Goal: Task Accomplishment & Management: Complete application form

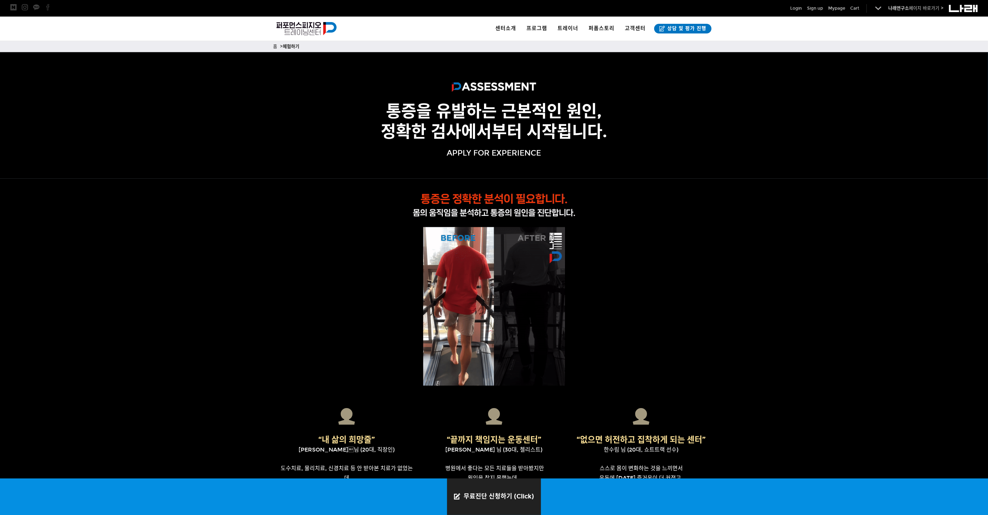
click at [502, 494] on link "무료진단 신청하기 (Click)" at bounding box center [494, 497] width 94 height 37
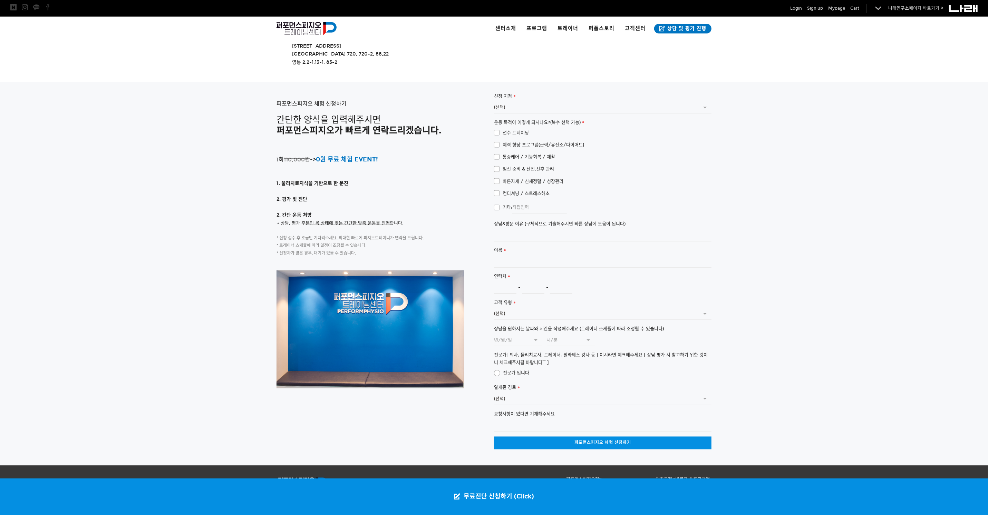
scroll to position [1527, 0]
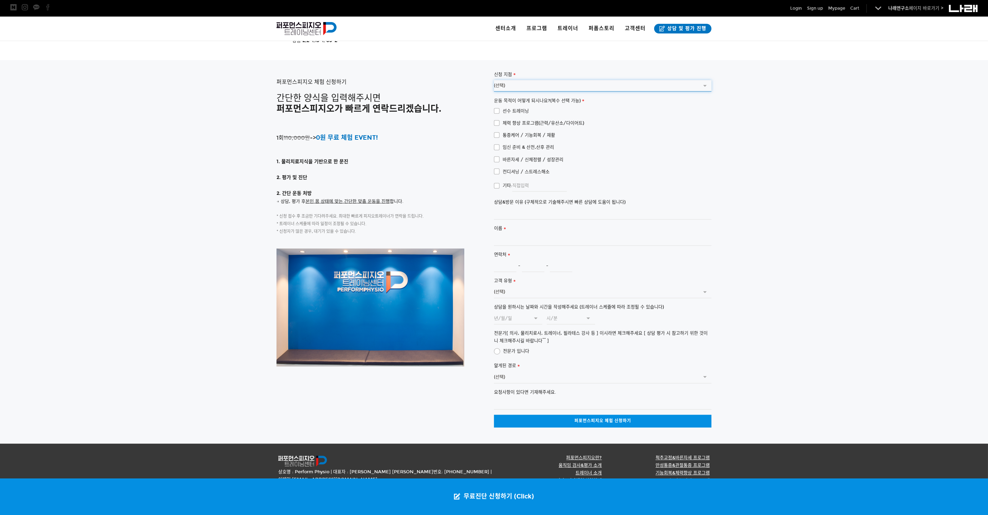
click at [509, 80] on select "(선택) [GEOGRAPHIC_DATA] [GEOGRAPHIC_DATA]([GEOGRAPHIC_DATA])" at bounding box center [602, 86] width 217 height 12
select select "서울 송파 문정점"
click at [494, 80] on select "(선택) [GEOGRAPHIC_DATA] [GEOGRAPHIC_DATA]([GEOGRAPHIC_DATA])" at bounding box center [602, 86] width 217 height 12
click at [499, 131] on span "통증케어 / 기능회복 / 재활" at bounding box center [524, 135] width 61 height 8
click at [491, 132] on input "통증케어 / 기능회복 / 재활" at bounding box center [489, 134] width 4 height 4
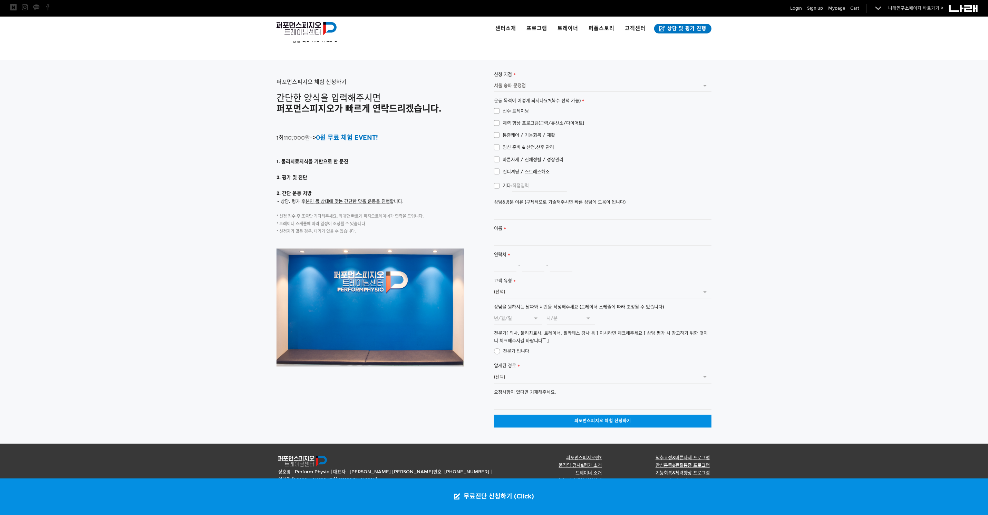
checkbox input "true"
click at [512, 208] on input "상담&방문 이유 (구체적으로 기술해주시면 빠른 상담에 도움이 됩니다)" at bounding box center [602, 214] width 217 height 12
type input "ㅇ"
type input "어"
type input "테"
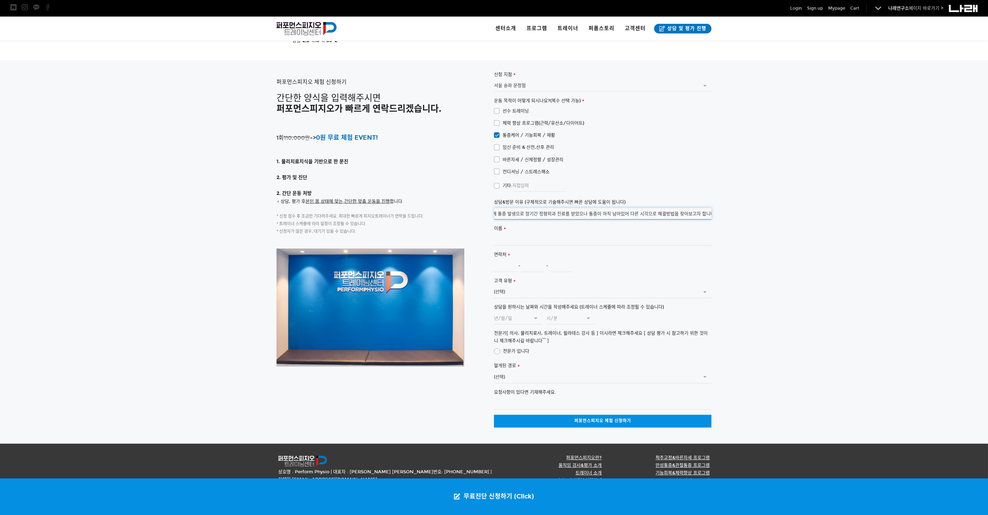
scroll to position [0, 0]
type input "운동(테니스)으로 인한 어깨 통증 발생으로 장기간 정형외과 진료를 받았으나 통증이 아직 남아있어 다른 시각으로 해결방법을 찾아보고자 합니다."
type input "오성주"
type input "010"
type input "8974"
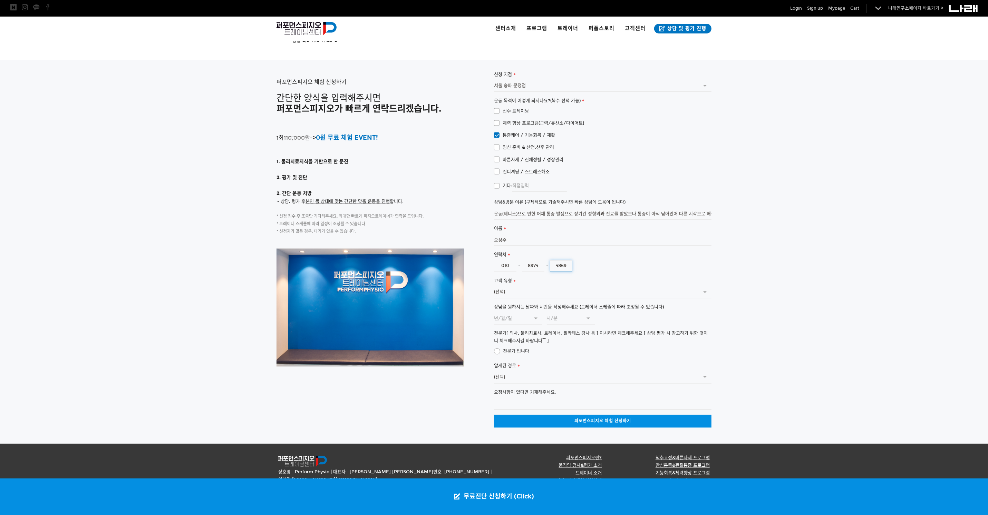
type input "4869"
select select "개인"
click at [494, 287] on select "(선택) 개인 기업 가족 기타" at bounding box center [602, 293] width 217 height 12
click at [505, 313] on input "[DATE]" at bounding box center [518, 319] width 48 height 12
click at [573, 350] on td "6" at bounding box center [577, 356] width 12 height 12
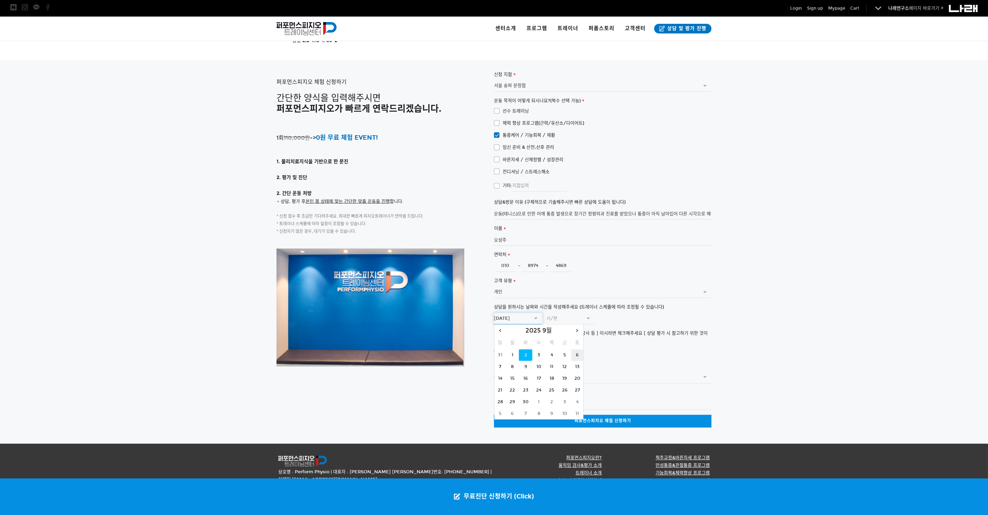
type input "[DATE]"
click at [429, 428] on div at bounding box center [493, 436] width 435 height 16
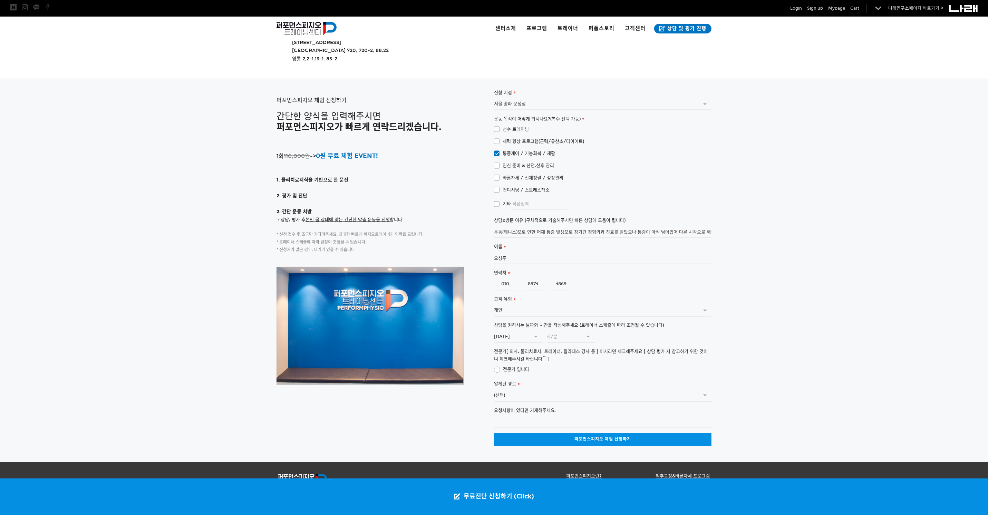
scroll to position [1527, 0]
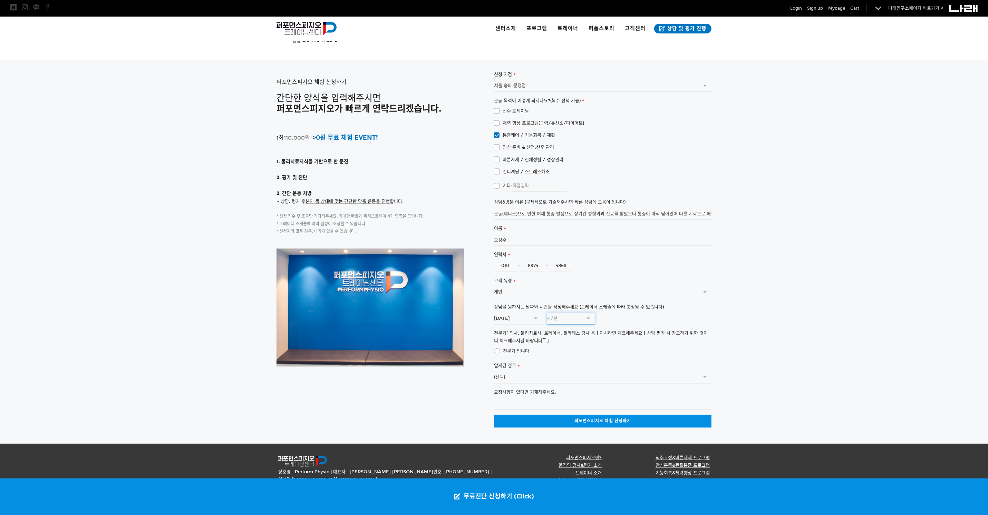
click at [559, 313] on input "text" at bounding box center [571, 319] width 48 height 12
type input "오후 12:00"
click at [566, 338] on li "오후 12:00" at bounding box center [572, 337] width 51 height 10
click at [531, 372] on select "(선택) SNS광고 (페이스북,인스타그램) 커뮤니티 (네이버 카페 등) 검색 엔진 (네이버, 다음 등) 오프라인 광고물 (전단,디지털사이니지 …" at bounding box center [602, 378] width 217 height 12
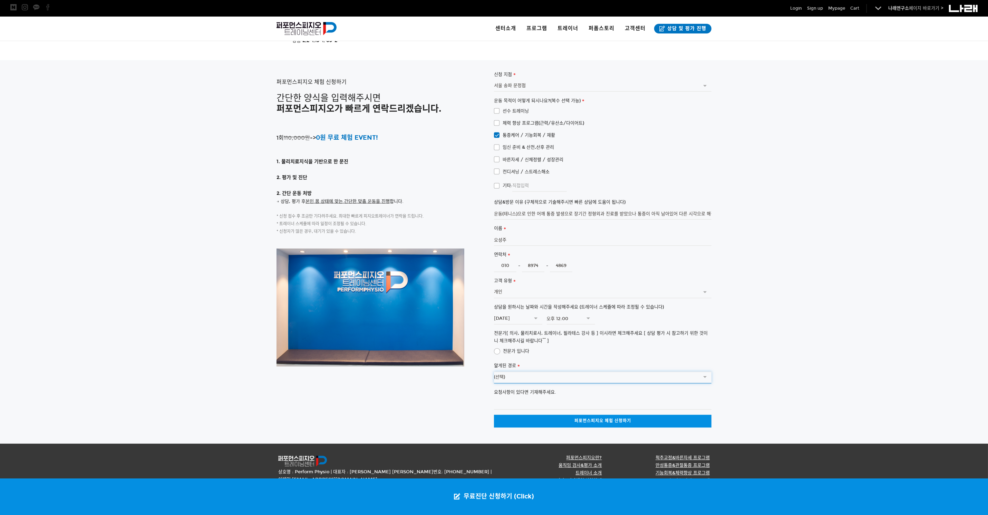
select select "외부 지인 추천 - 추천인을 적어주시면 , 상담 트레이너 배정시 참고해 연락 드립니다."
click at [494, 372] on select "(선택) SNS광고 (페이스북,인스타그램) 커뮤니티 (네이버 카페 등) 검색 엔진 (네이버, 다음 등) 오프라인 광고물 (전단,디지털사이니지 …" at bounding box center [602, 378] width 217 height 12
click at [552, 372] on select "(선택) SNS광고 (페이스북,인스타그램) 커뮤니티 (네이버 카페 등) 검색 엔진 (네이버, 다음 등) 오프라인 광고물 (전단,디지털사이니지 …" at bounding box center [602, 378] width 217 height 12
drag, startPoint x: 552, startPoint y: 356, endPoint x: 549, endPoint y: 362, distance: 6.8
click at [552, 372] on select "(선택) SNS광고 (페이스북,인스타그램) 커뮤니티 (네이버 카페 등) 검색 엔진 (네이버, 다음 등) 오프라인 광고물 (전단,디지털사이니지 …" at bounding box center [602, 378] width 217 height 12
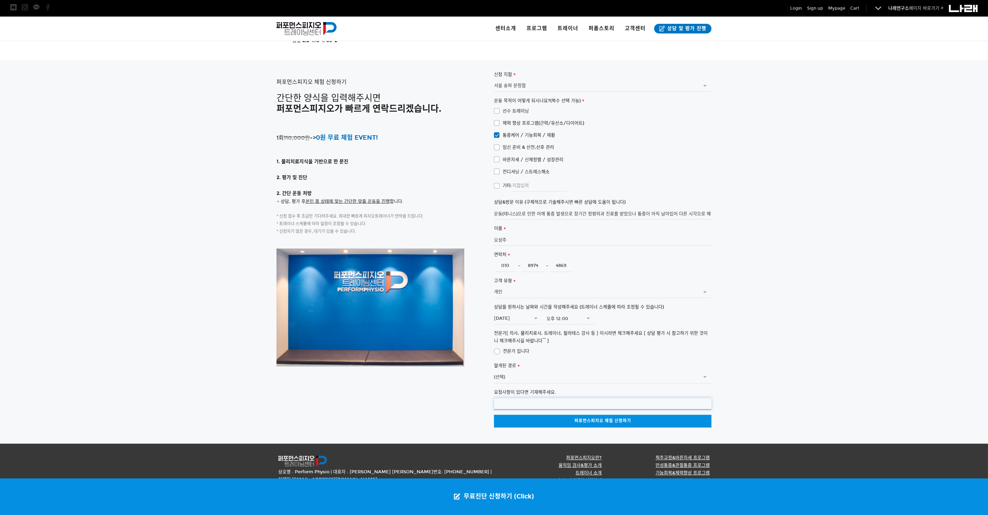
click at [533, 398] on input "요청사항이 있다면 기재해주세요." at bounding box center [602, 404] width 217 height 12
type input "ㅇ"
type input "이"
type input "지인([PERSON_NAME])을 통해 퍼포먼스피지오를 알게되었습니다."
click at [570, 415] on link "퍼포먼스피지오 체험 신청하기" at bounding box center [602, 421] width 217 height 13
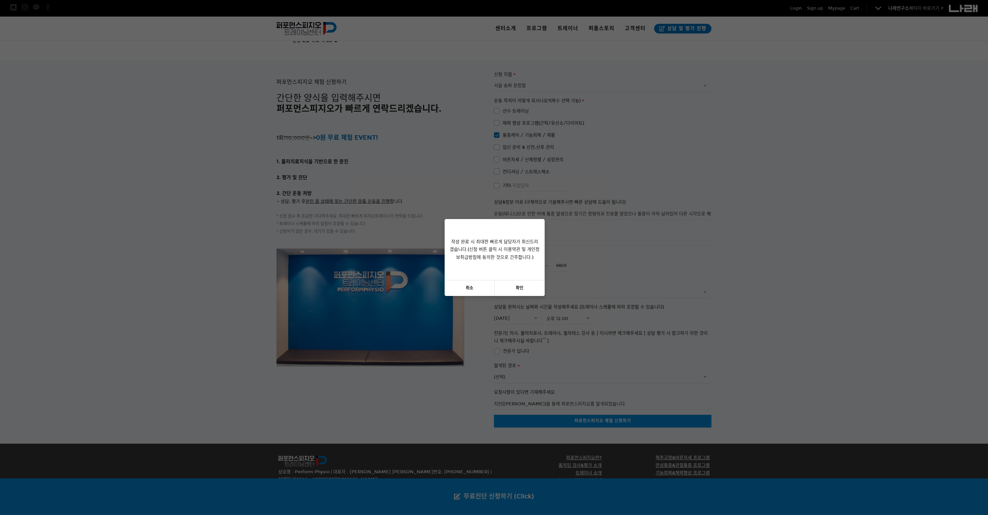
click at [512, 288] on link "확인" at bounding box center [519, 289] width 50 height 16
click at [499, 282] on link "확인" at bounding box center [494, 281] width 100 height 16
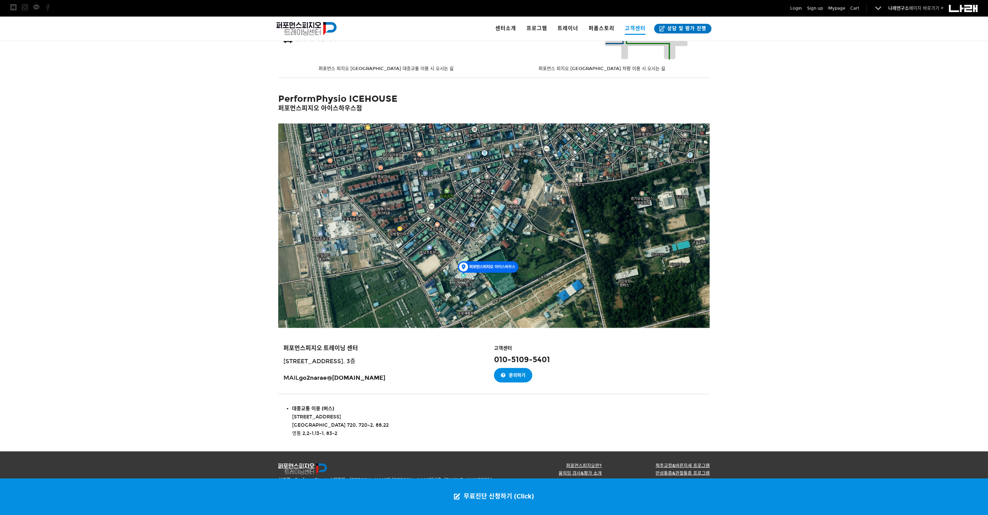
scroll to position [538, 0]
